Goal: Check status: Check status

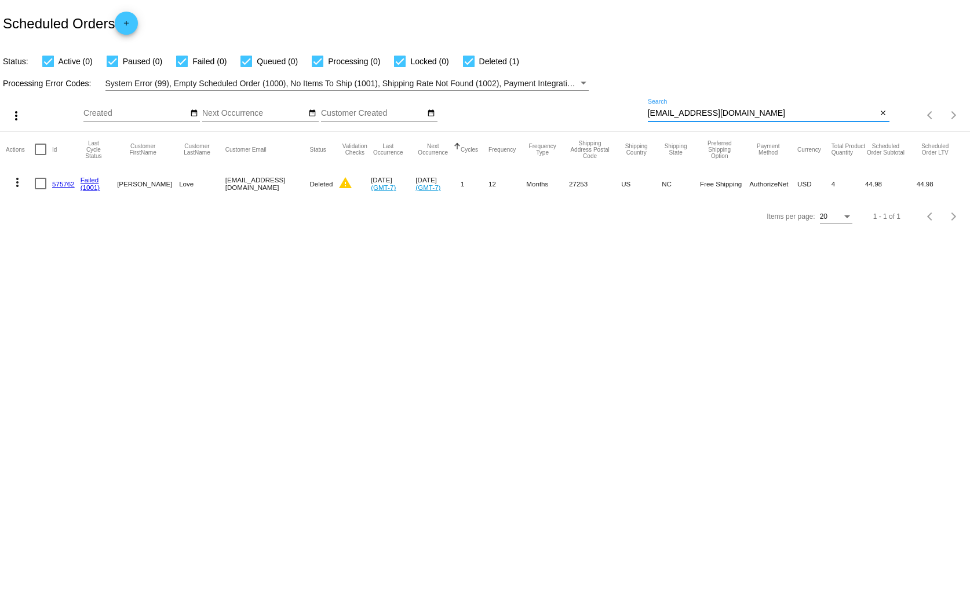
click at [698, 112] on input "[EMAIL_ADDRESS][DOMAIN_NAME]" at bounding box center [762, 113] width 229 height 9
paste input "[EMAIL_ADDRESS][DOMAIN_NAME]"
type input "[EMAIL_ADDRESS][DOMAIN_NAME]"
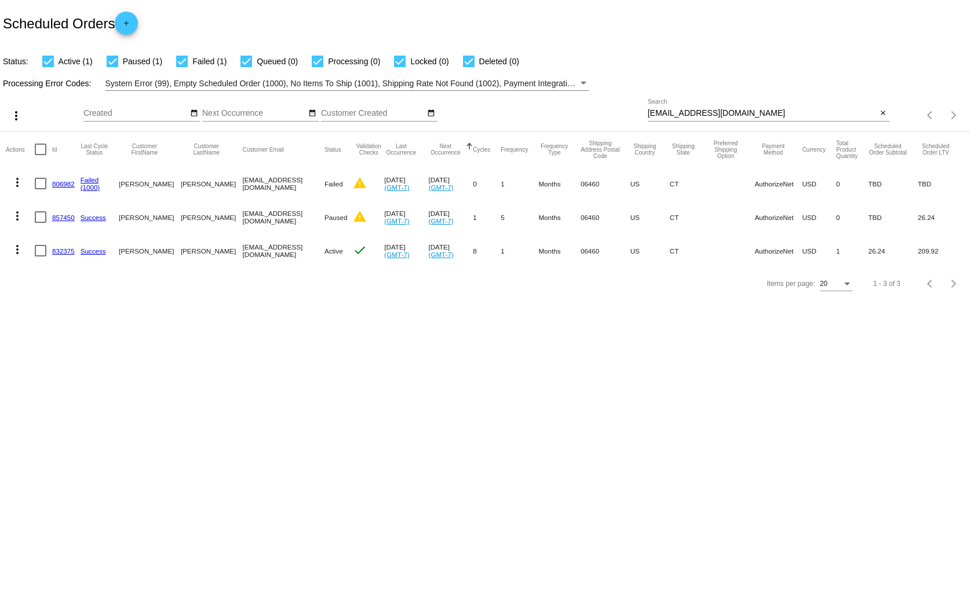
drag, startPoint x: 75, startPoint y: 249, endPoint x: 45, endPoint y: 251, distance: 30.2
click at [45, 251] on mat-row "more_vert 832375 Success [PERSON_NAME] [EMAIL_ADDRESS][DOMAIN_NAME] Active chec…" at bounding box center [485, 251] width 958 height 34
click at [45, 251] on div at bounding box center [41, 251] width 12 height 12
click at [41, 257] on input "checkbox" at bounding box center [40, 257] width 1 height 1
checkbox input "true"
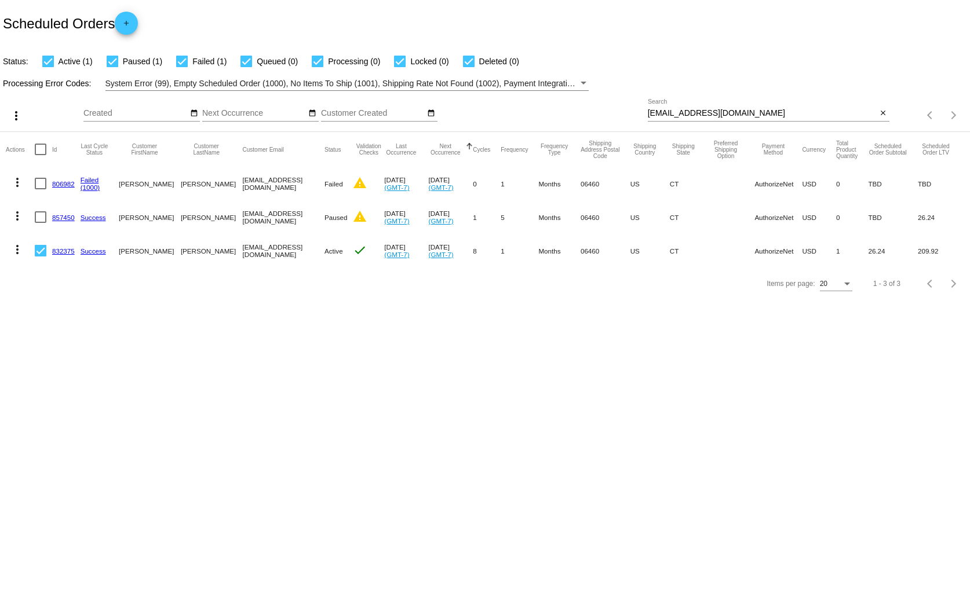
drag, startPoint x: 78, startPoint y: 254, endPoint x: 49, endPoint y: 250, distance: 29.2
click at [49, 250] on mat-row "more_vert 832375 Success [PERSON_NAME] [EMAIL_ADDRESS][DOMAIN_NAME] Active chec…" at bounding box center [485, 251] width 958 height 34
copy mat-row "832375"
